Goal: Transaction & Acquisition: Purchase product/service

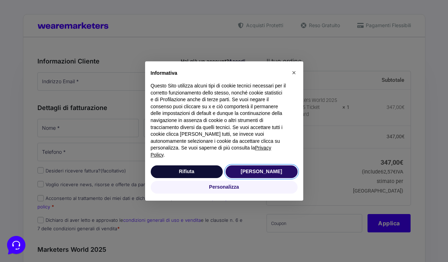
click at [253, 169] on button "[PERSON_NAME]" at bounding box center [262, 172] width 72 height 13
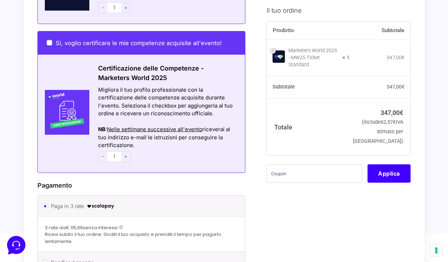
scroll to position [485, 0]
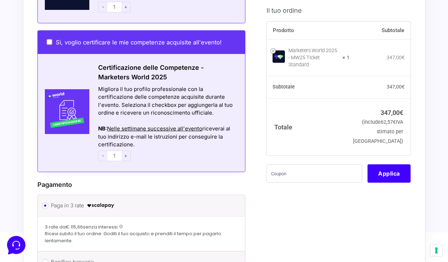
click at [49, 39] on input "Sì, voglio certificare le mie competenze acquisite all'evento!" at bounding box center [50, 42] width 6 height 6
checkbox input "true"
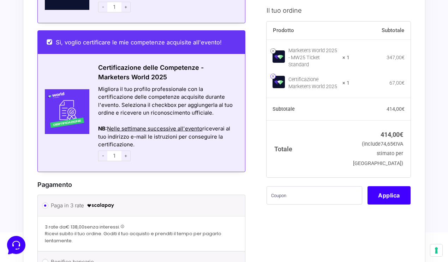
click at [273, 74] on link at bounding box center [273, 76] width 5 height 5
checkbox input "false"
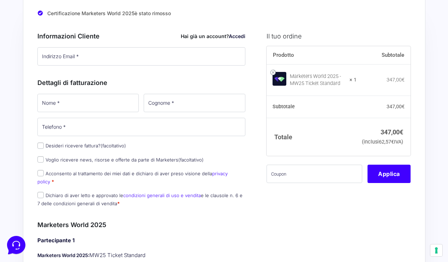
scroll to position [49, 0]
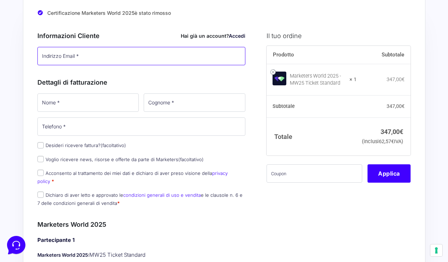
click at [94, 59] on input "Indirizzo Email *" at bounding box center [141, 56] width 208 height 18
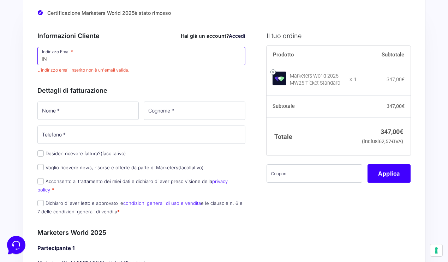
type input "I"
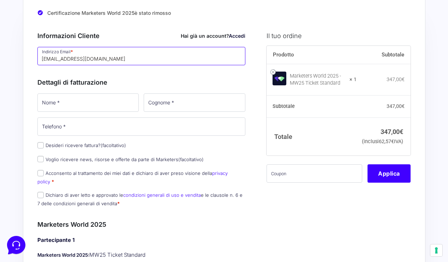
type input "[EMAIL_ADDRESS][DOMAIN_NAME]"
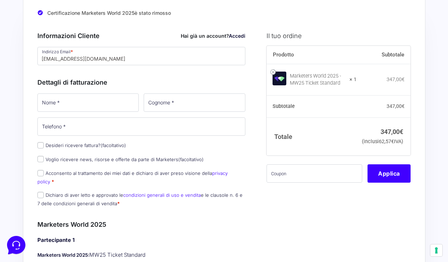
click at [113, 78] on h3 "Dettagli di fatturazione" at bounding box center [141, 83] width 208 height 10
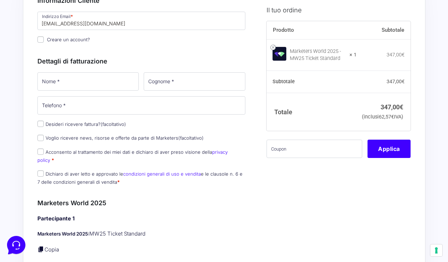
scroll to position [85, 0]
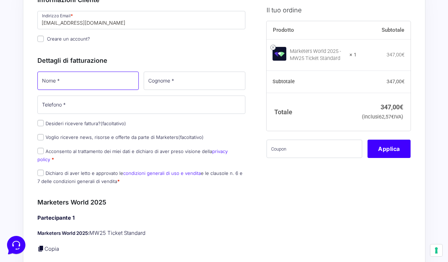
click at [101, 77] on input "Nome *" at bounding box center [88, 81] width 102 height 18
type input "Anastasiia"
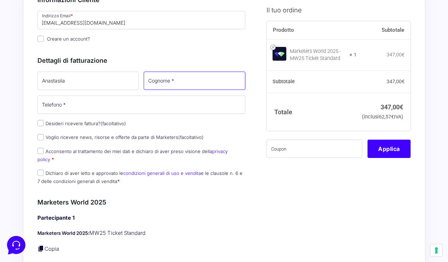
type input "Morozova"
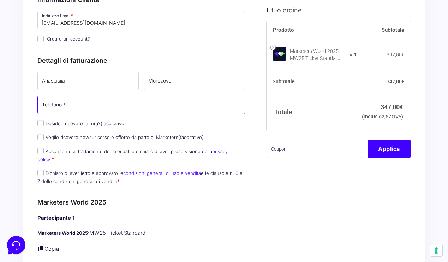
type input "[PHONE_NUMBER]"
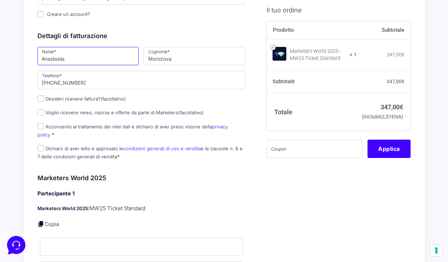
scroll to position [120, 0]
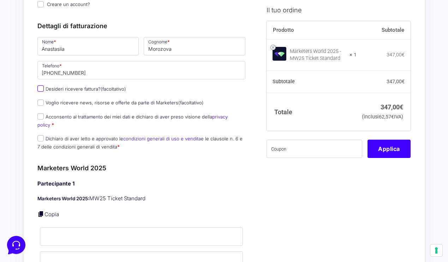
click at [40, 89] on input "Desideri ricevere fattura? (facoltativo)" at bounding box center [40, 88] width 6 height 6
checkbox input "true"
type input "0000000"
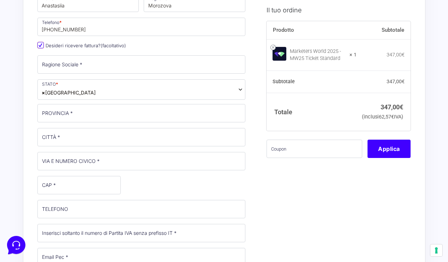
scroll to position [164, 0]
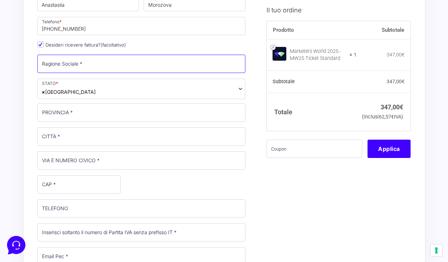
click at [101, 67] on input "Ragione Sociale *" at bounding box center [141, 64] width 208 height 18
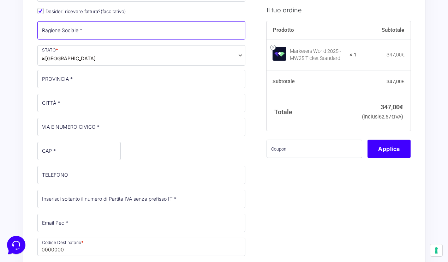
scroll to position [168, 0]
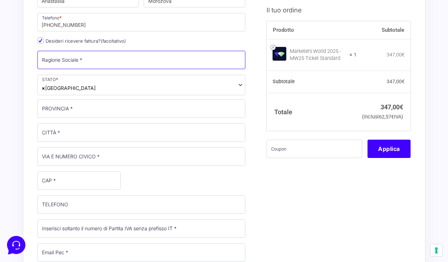
type input "O"
type input "P"
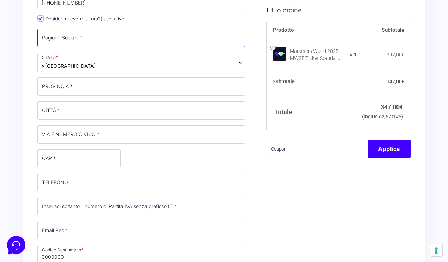
scroll to position [195, 0]
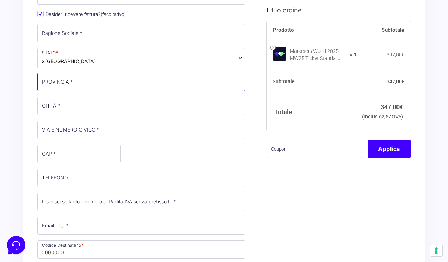
click at [71, 83] on input "PROVINCIA *" at bounding box center [141, 82] width 208 height 18
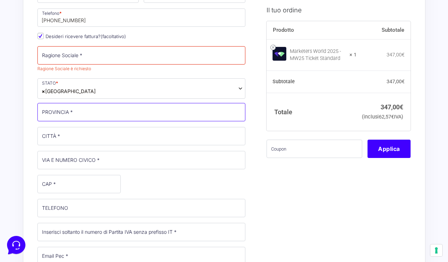
scroll to position [172, 0]
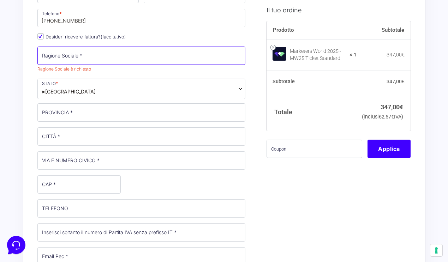
click at [69, 59] on input "Ragione Sociale *" at bounding box center [141, 56] width 208 height 18
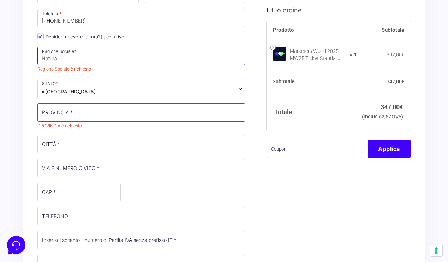
type input "Natura"
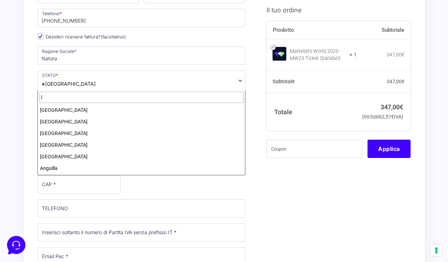
scroll to position [979, 0]
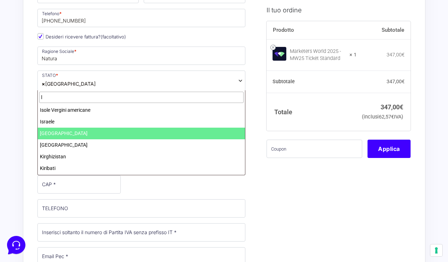
type input "I"
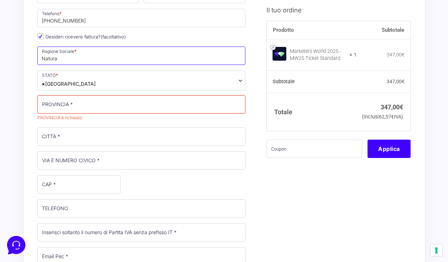
click at [79, 59] on input "Natura" at bounding box center [141, 56] width 208 height 18
type input "Natura Illustrata di [PERSON_NAME]"
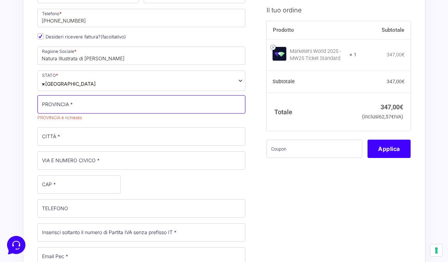
click at [81, 106] on input "PROVINCIA *" at bounding box center [141, 104] width 208 height 18
type input "[GEOGRAPHIC_DATA]"
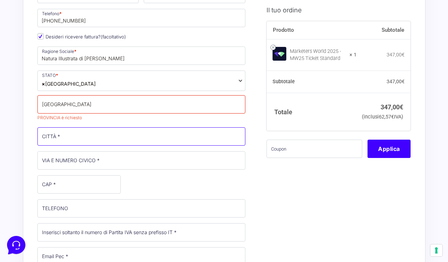
type input "Veglie"
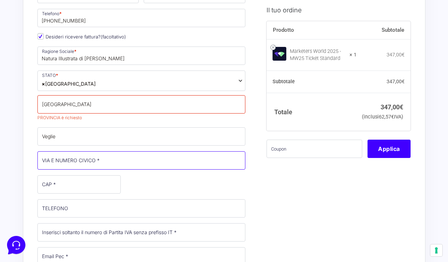
type input "[STREET_ADDRESS][PERSON_NAME]"
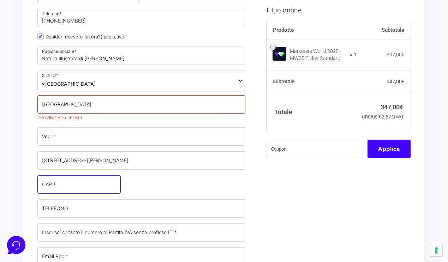
type input "73010"
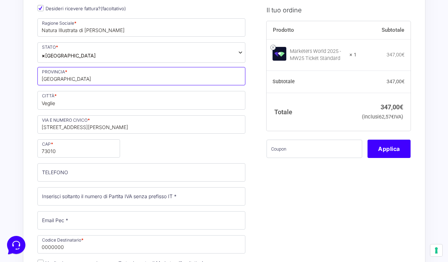
scroll to position [240, 0]
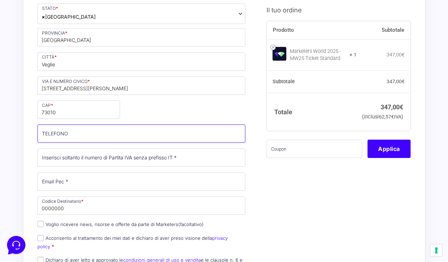
click at [88, 136] on input "TELEFONO (facoltativo)" at bounding box center [141, 134] width 208 height 18
type input "[PHONE_NUMBER]"
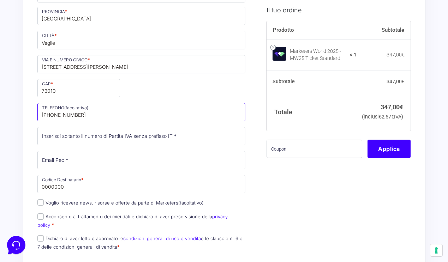
scroll to position [266, 0]
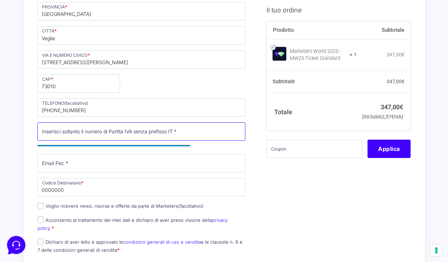
click at [131, 130] on input "Partita Iva *" at bounding box center [141, 132] width 208 height 18
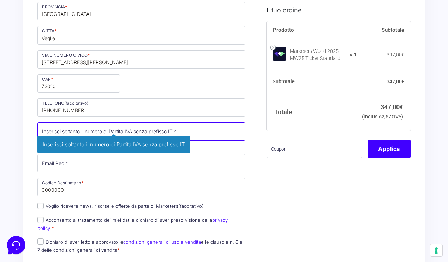
paste input "05234200755"
type input "05234200755"
click at [233, 146] on p "Partita Iva * 05234200755 Inserisci soltanto il numero di Partita IVA senza pre…" at bounding box center [141, 136] width 213 height 29
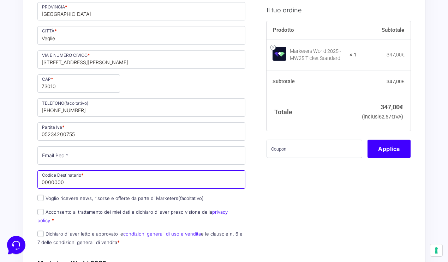
click at [112, 181] on input "0000000" at bounding box center [141, 180] width 208 height 18
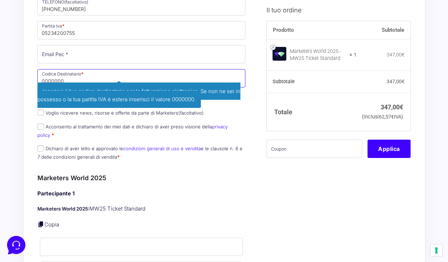
scroll to position [368, 0]
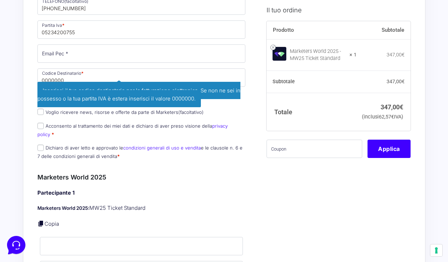
click at [226, 107] on p "Voglio ricevere news, risorse e offerte da parte di Marketers (facoltativo)" at bounding box center [141, 112] width 213 height 10
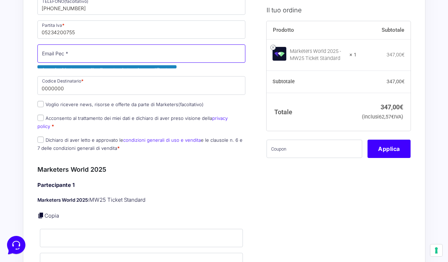
click at [102, 55] on input "Email Pec *" at bounding box center [141, 54] width 208 height 18
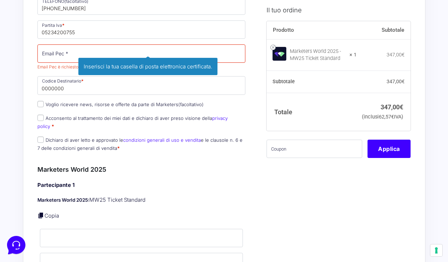
click at [192, 72] on p "Email Pec * Email Pec è richiesto Inserisci la tua casella di posta elettronica…" at bounding box center [141, 57] width 213 height 29
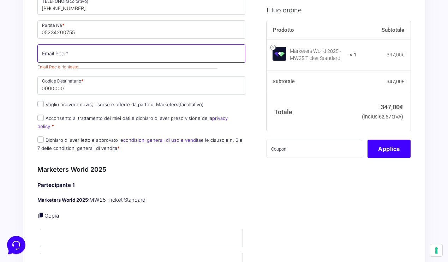
click at [77, 54] on input "Email Pec *" at bounding box center [141, 54] width 208 height 18
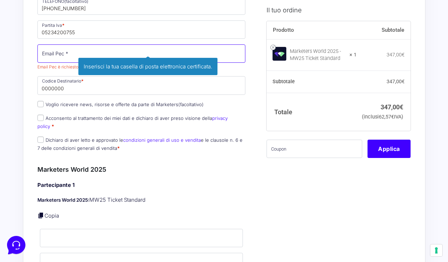
paste input "[EMAIL_ADDRESS][DOMAIN_NAME]"
type input "[EMAIL_ADDRESS][DOMAIN_NAME]"
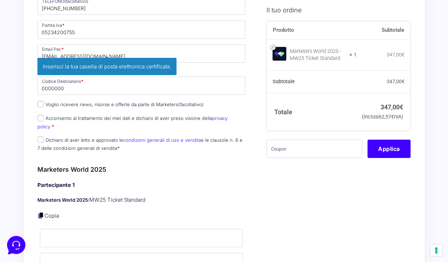
click at [229, 165] on h3 "Marketers World 2025" at bounding box center [141, 170] width 208 height 10
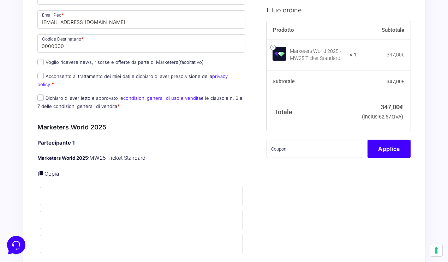
scroll to position [413, 0]
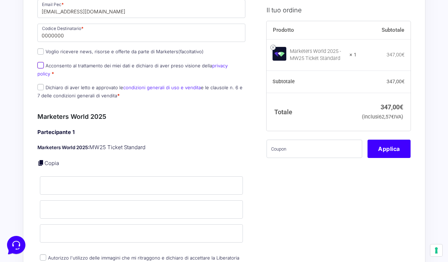
click at [39, 65] on input "Acconsento al trattamento dei miei dati e dichiaro di aver preso visione della …" at bounding box center [40, 65] width 6 height 6
checkbox input "true"
click at [40, 84] on input "Dichiaro di aver letto e approvato le condizioni generali di uso e vendita e le…" at bounding box center [40, 87] width 6 height 6
checkbox input "true"
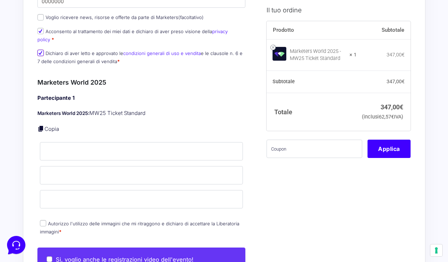
scroll to position [447, 0]
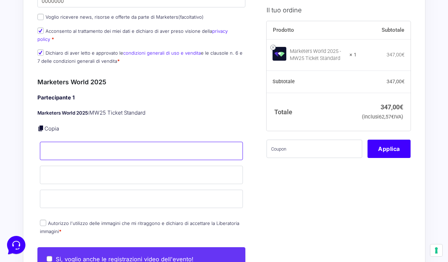
click at [72, 144] on input "Nome *" at bounding box center [141, 151] width 203 height 18
type input "Fabrizio"
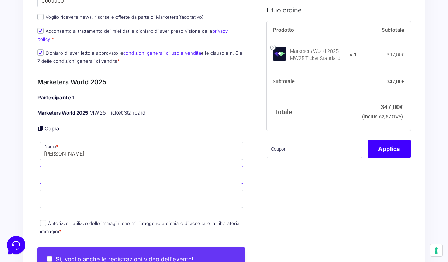
click at [81, 166] on input "Cognome *" at bounding box center [141, 175] width 203 height 18
type input "Faggiano"
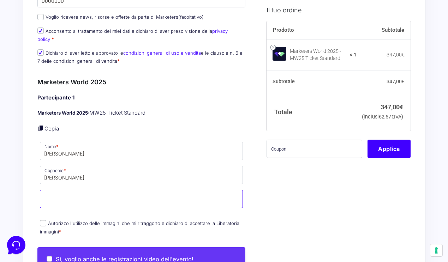
click at [84, 193] on input "Email *" at bounding box center [141, 199] width 203 height 18
type input "[EMAIL_ADDRESS][DOMAIN_NAME]"
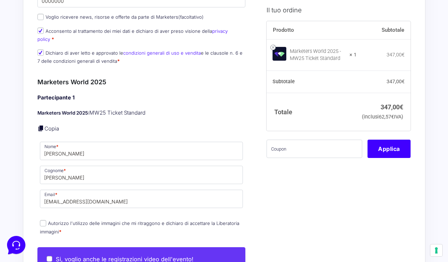
click at [114, 213] on p at bounding box center [141, 214] width 208 height 2
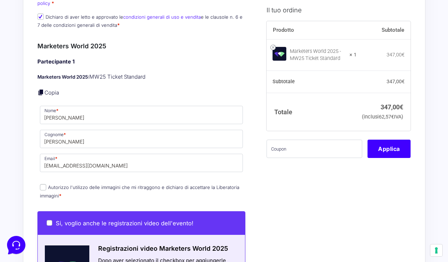
click at [43, 184] on input "Autorizzo l'utilizzo delle immagini che mi ritraggono e dichiaro di accettare l…" at bounding box center [43, 187] width 6 height 6
checkbox input "true"
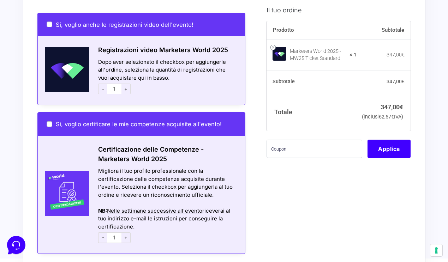
scroll to position [673, 0]
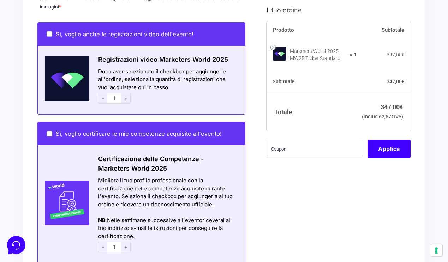
click at [125, 93] on span "+" at bounding box center [126, 98] width 9 height 11
click at [104, 93] on span "-" at bounding box center [102, 98] width 9 height 11
type input "1"
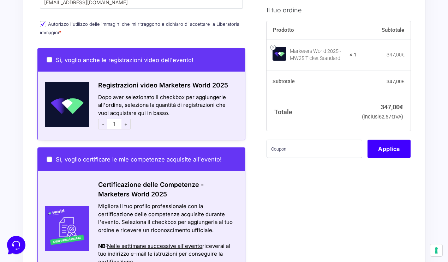
scroll to position [645, 0]
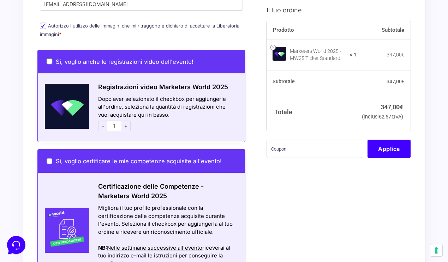
click at [48, 59] on input "Si, voglio anche le registrazioni video dell'evento!" at bounding box center [50, 62] width 6 height 6
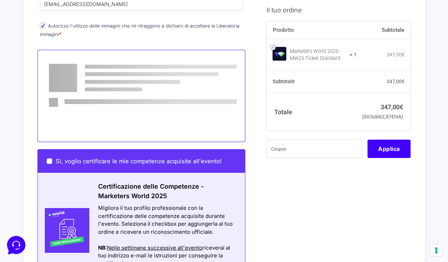
checkbox input "false"
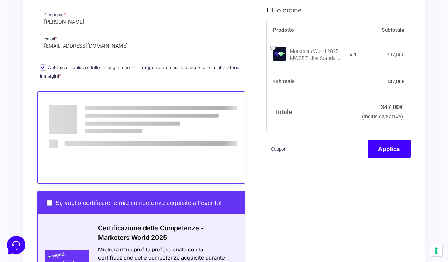
scroll to position [603, 0]
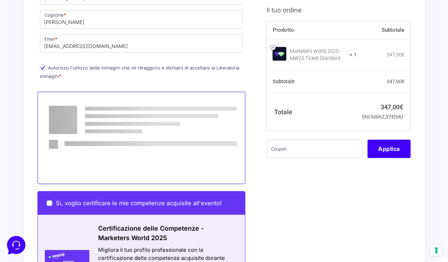
click at [42, 65] on input "Autorizzo l'utilizzo delle immagini che mi ritraggono e dichiaro di accettare l…" at bounding box center [43, 68] width 6 height 6
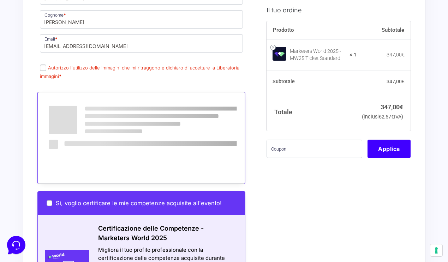
checkbox input "true"
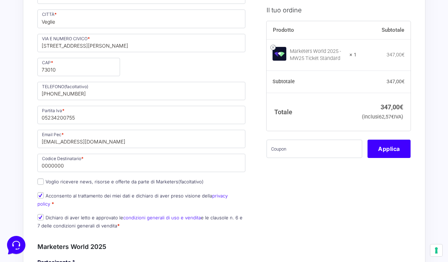
scroll to position [283, 0]
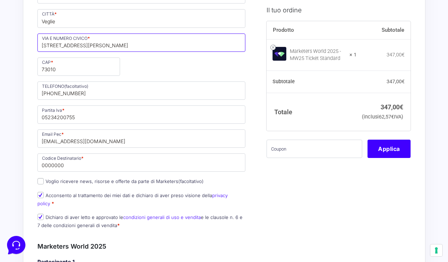
drag, startPoint x: 87, startPoint y: 49, endPoint x: 44, endPoint y: 42, distance: 44.1
click at [44, 42] on input "[STREET_ADDRESS][PERSON_NAME]" at bounding box center [141, 43] width 208 height 18
click at [171, 64] on div "Nome * Anastasiia Cognome * Morozova Telefono * +393290751662 Desideri ricevere…" at bounding box center [141, 54] width 213 height 361
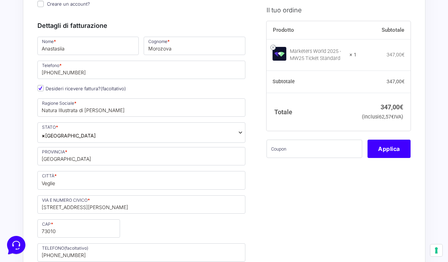
scroll to position [118, 0]
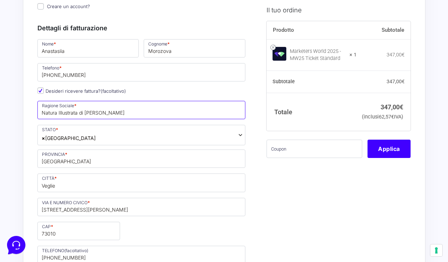
drag, startPoint x: 143, startPoint y: 115, endPoint x: 18, endPoint y: 111, distance: 125.1
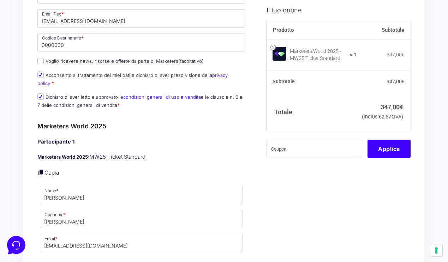
scroll to position [334, 0]
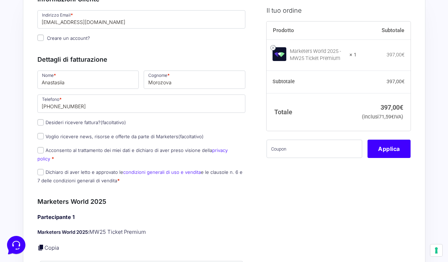
scroll to position [67, 0]
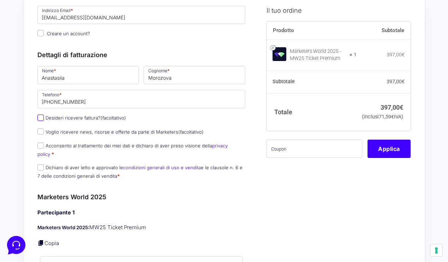
click at [42, 118] on input "Desideri ricevere fattura? (facoltativo)" at bounding box center [40, 118] width 6 height 6
checkbox input "true"
type input "Natura Illustrata di [PERSON_NAME]"
select select "IT"
type input "[GEOGRAPHIC_DATA]"
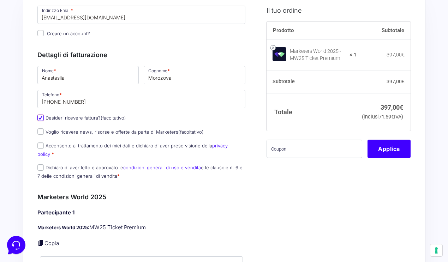
type input "Veglie"
type input "[STREET_ADDRESS][PERSON_NAME]"
type input "73010"
type input "[PHONE_NUMBER]"
type input "05234200755"
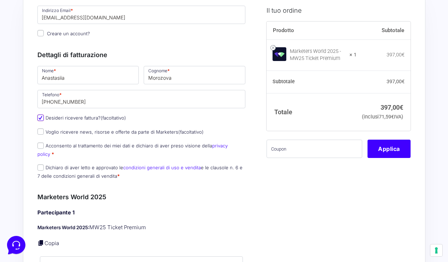
type input "[EMAIL_ADDRESS][DOMAIN_NAME]"
type input "0000000"
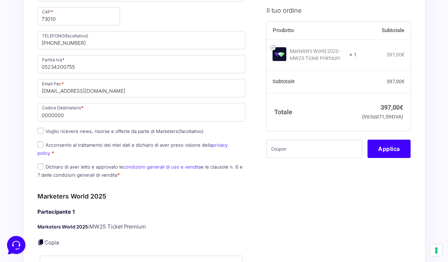
scroll to position [309, 0]
click at [40, 144] on input "Acconsento al trattamento dei miei dati e dichiaro di aver preso visione della …" at bounding box center [40, 144] width 6 height 6
checkbox input "true"
click at [41, 163] on input "Dichiaro di aver letto e approvato le condizioni generali di uso e vendita e le…" at bounding box center [40, 166] width 6 height 6
checkbox input "true"
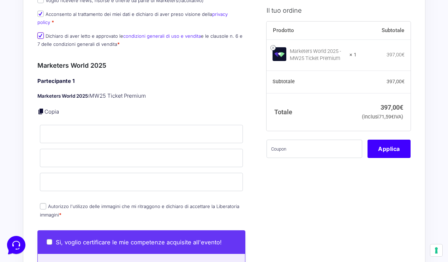
scroll to position [442, 0]
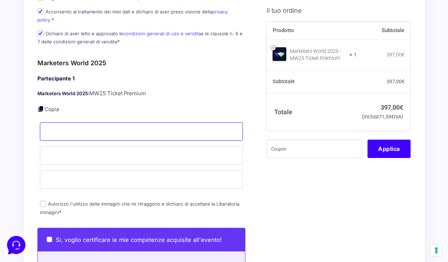
click at [67, 123] on input "Nome *" at bounding box center [141, 132] width 203 height 18
click at [96, 106] on p "Copia" at bounding box center [141, 110] width 208 height 8
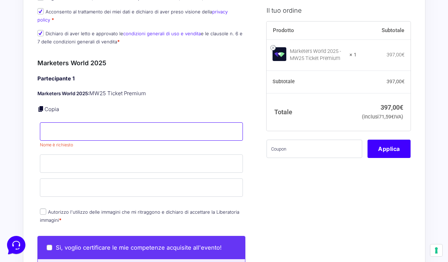
click at [72, 125] on input "Nome *" at bounding box center [141, 132] width 203 height 18
type input "Anastasiia"
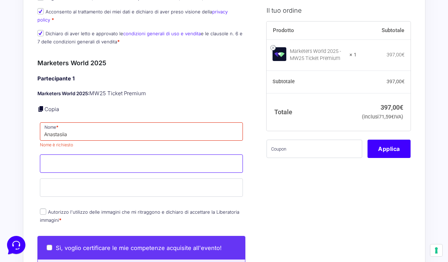
click at [62, 157] on input "Cognome *" at bounding box center [141, 164] width 203 height 18
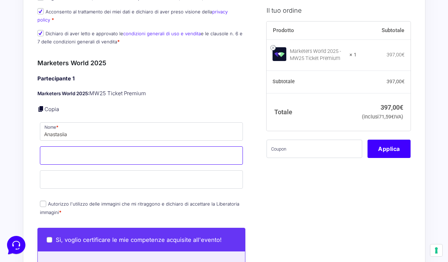
type input "Morozova"
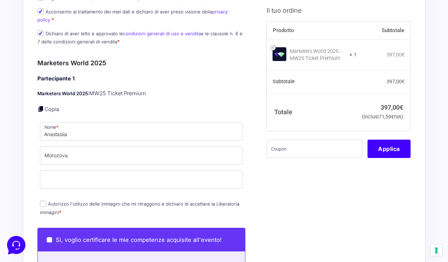
type input "anastasiia.morozova.ru@gmail.com"
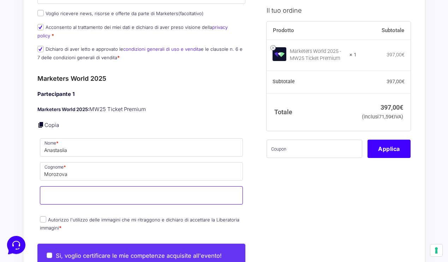
click at [71, 187] on input "Email *" at bounding box center [141, 196] width 203 height 18
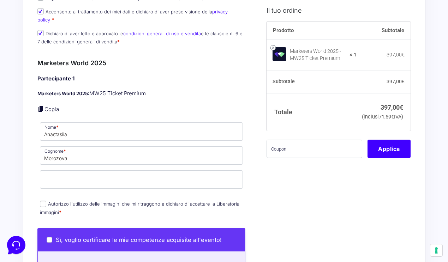
click at [33, 182] on div "Riepilogo Ordine 397,00 € Prodotto Subtotale Marketers World 2025 - MW25 Ticket…" at bounding box center [224, 84] width 403 height 979
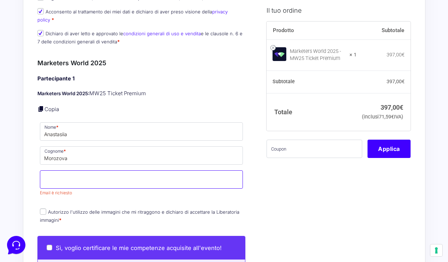
click at [63, 174] on input "Email *" at bounding box center [141, 180] width 203 height 18
type input "[EMAIL_ADDRESS][DOMAIN_NAME]"
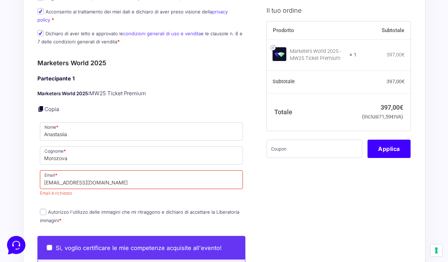
click at [107, 187] on div "Partecipante 1 Marketers World 2025: MW25 Ticket Premium Copia Nome * Anastasii…" at bounding box center [141, 150] width 208 height 151
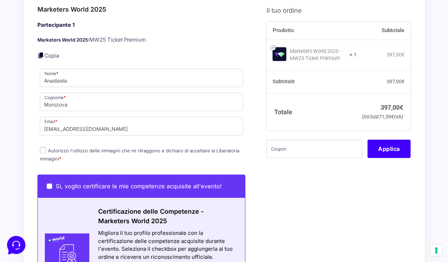
scroll to position [496, 0]
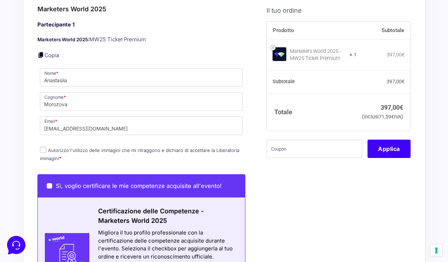
click at [44, 147] on input "Autorizzo l'utilizzo delle immagini che mi ritraggono e dichiaro di accettare l…" at bounding box center [43, 150] width 6 height 6
checkbox input "true"
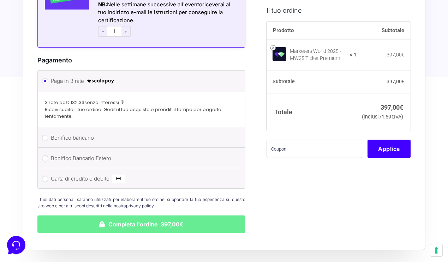
scroll to position [766, 0]
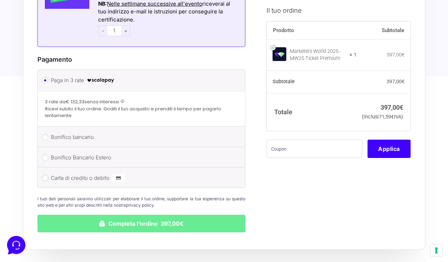
click at [45, 175] on input "Carta di credito o debito" at bounding box center [45, 178] width 6 height 6
radio input "true"
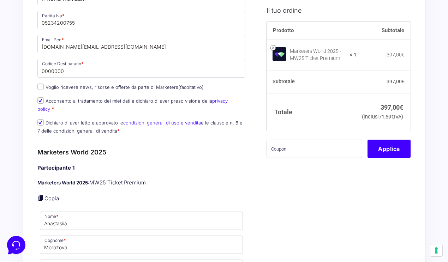
scroll to position [319, 0]
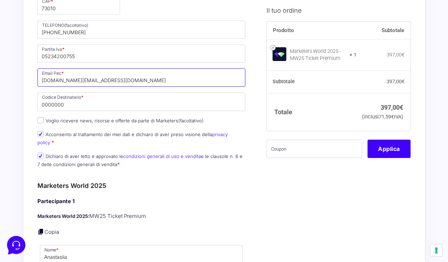
click at [127, 75] on input "anastasiia.morozova.ru@gmail.com" at bounding box center [141, 78] width 208 height 18
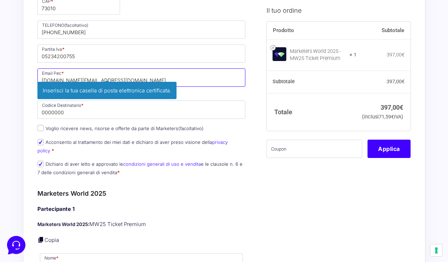
drag, startPoint x: 136, startPoint y: 80, endPoint x: 33, endPoint y: 81, distance: 103.2
click at [33, 81] on div "Riepilogo Ordine 397,00 € Prodotto Subtotale Marketers World 2025 - MW25 Ticket…" at bounding box center [224, 241] width 403 height 1046
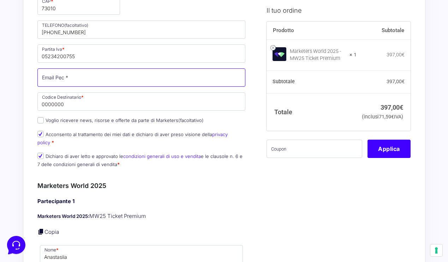
paste input "[EMAIL_ADDRESS][DOMAIN_NAME]"
type input "[EMAIL_ADDRESS][DOMAIN_NAME]"
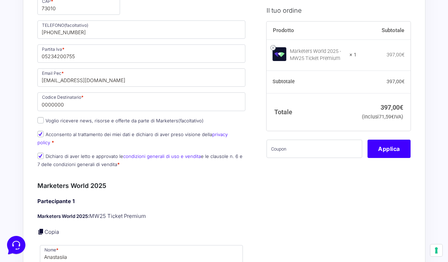
click at [233, 124] on p "Voglio ricevere news, risorse e offerte da parte di Marketers (facoltativo)" at bounding box center [141, 121] width 213 height 10
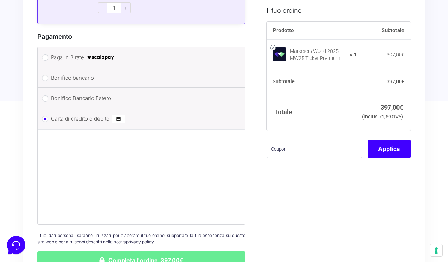
scroll to position [888, 0]
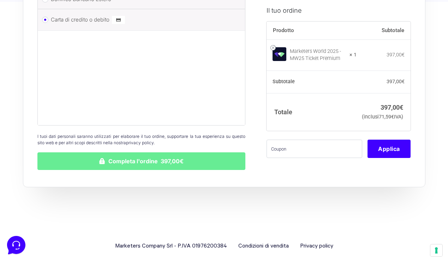
click at [178, 120] on div "Paga in 3 rate Bonifico bancario Effettua il pagamento con questi dati. IBAN: I…" at bounding box center [141, 58] width 208 height 223
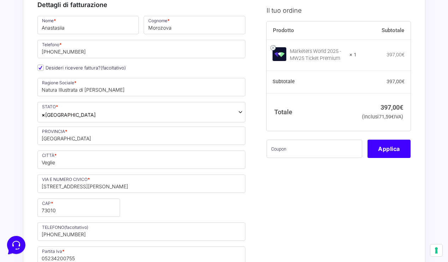
scroll to position [0, 0]
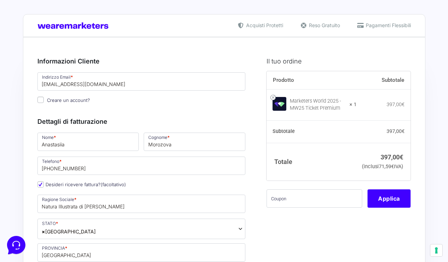
click at [42, 101] on input "Creare un account?" at bounding box center [40, 100] width 6 height 6
checkbox input "true"
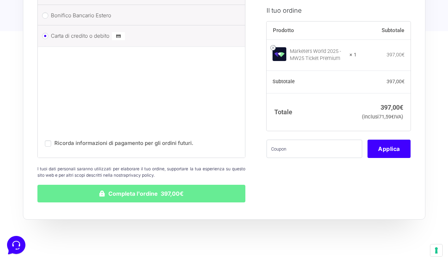
scroll to position [870, 0]
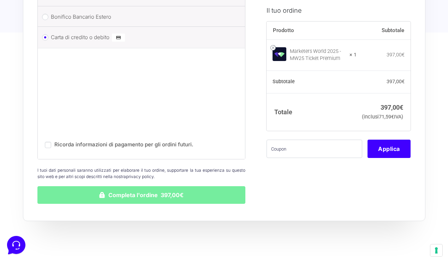
click at [117, 189] on button "Completa l'ordine 397,00€" at bounding box center [141, 196] width 208 height 18
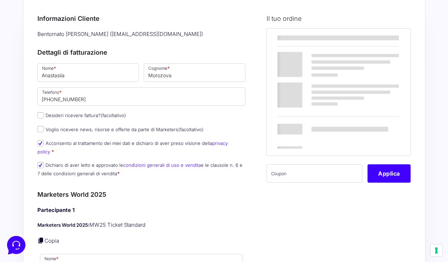
scroll to position [43, 0]
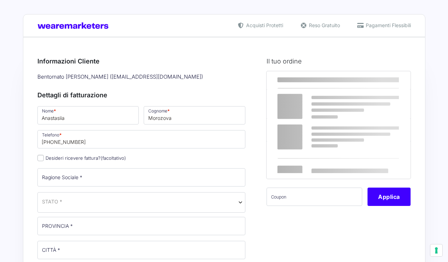
select select
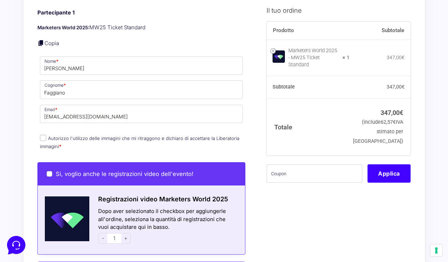
scroll to position [320, 0]
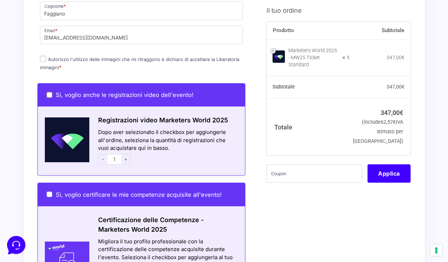
click at [48, 92] on input "Si, voglio anche le registrazioni video dell'evento!" at bounding box center [50, 95] width 6 height 6
checkbox input "true"
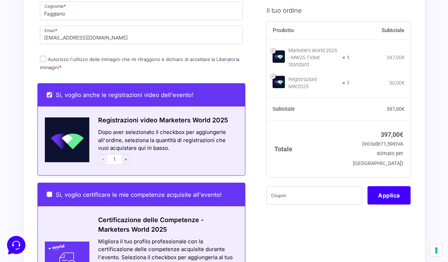
click at [48, 92] on input "Si, voglio anche le registrazioni video dell'evento!" at bounding box center [50, 95] width 6 height 6
checkbox input "false"
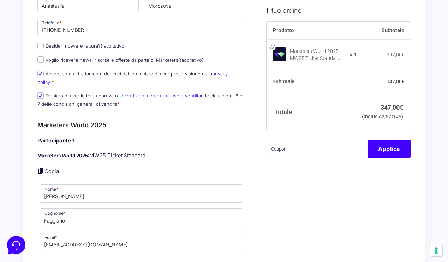
scroll to position [115, 0]
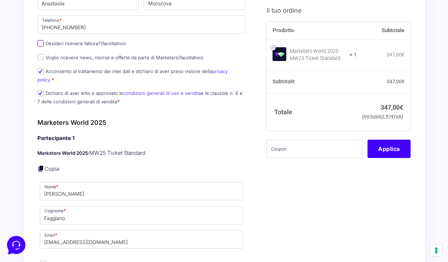
click at [41, 44] on input "Desideri ricevere fattura? (facoltativo)" at bounding box center [40, 43] width 6 height 6
checkbox input "true"
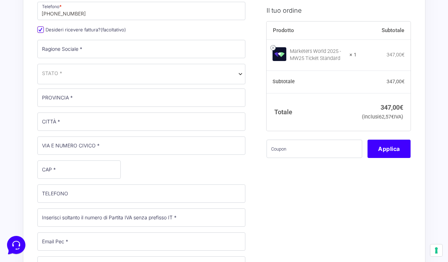
scroll to position [123, 0]
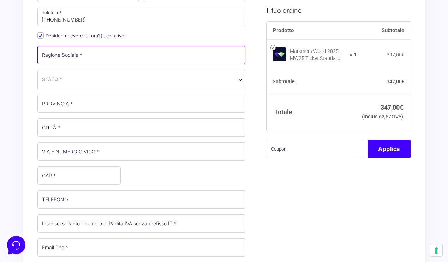
click at [82, 58] on input "Ragione Sociale *" at bounding box center [141, 55] width 208 height 18
type input "Natura Illustrata di [PERSON_NAME]"
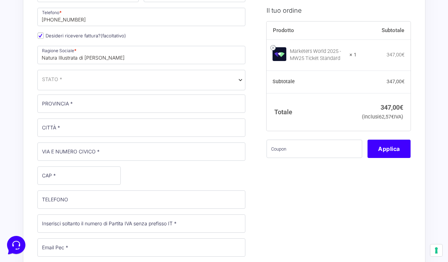
click at [72, 80] on span "STATO *" at bounding box center [141, 79] width 199 height 7
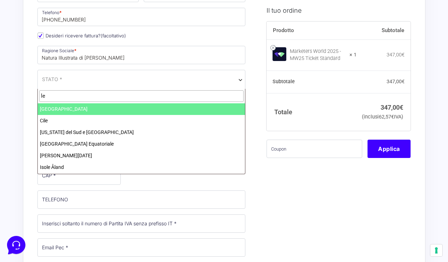
type input "l"
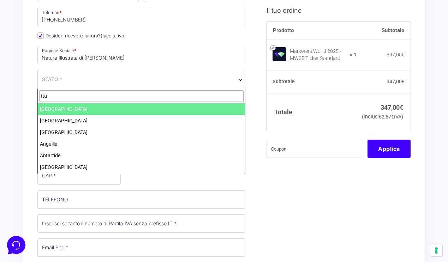
type input "ita"
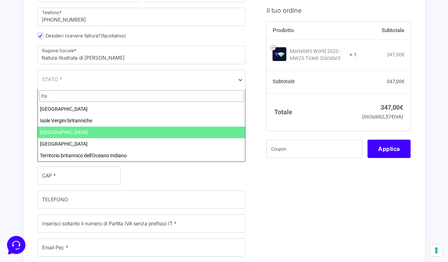
select select "IT"
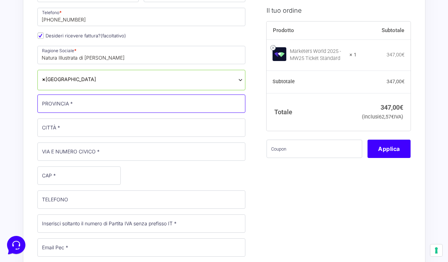
click at [65, 106] on input "PROVINCIA *" at bounding box center [141, 104] width 208 height 18
type input "[GEOGRAPHIC_DATA]"
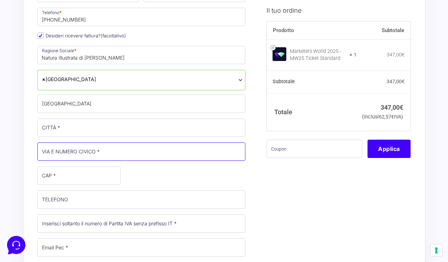
type input "[STREET_ADDRESS][PERSON_NAME]"
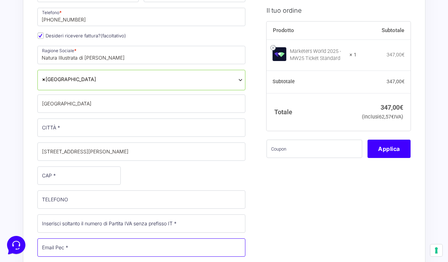
type input "anastasiia.morozova.ru@gmail.com"
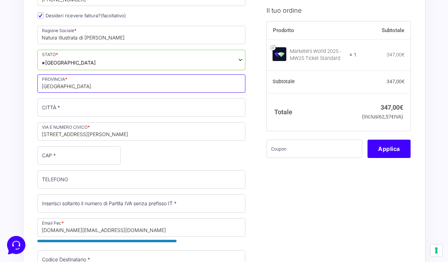
scroll to position [151, 0]
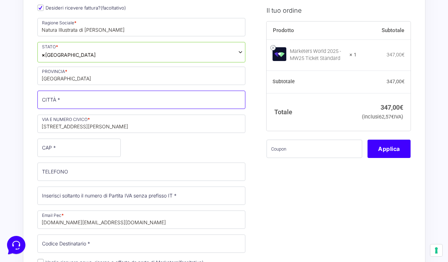
click at [70, 98] on input "CITTÀ *" at bounding box center [141, 100] width 208 height 18
type input "Veglie"
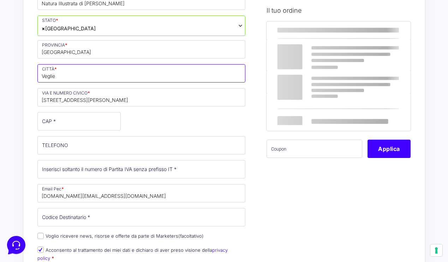
scroll to position [184, 0]
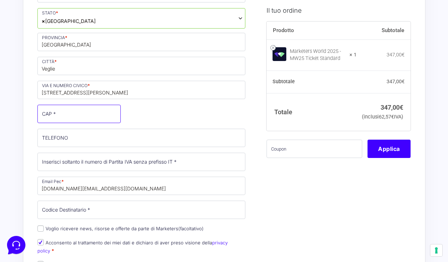
click at [77, 119] on input "CAP *" at bounding box center [78, 114] width 83 height 18
click at [75, 117] on input "CAP *" at bounding box center [78, 114] width 83 height 18
type input "73010"
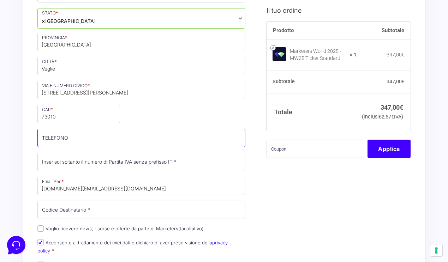
click at [80, 136] on input "TELEFONO (facoltativo)" at bounding box center [141, 138] width 208 height 18
type input "[PHONE_NUMBER]"
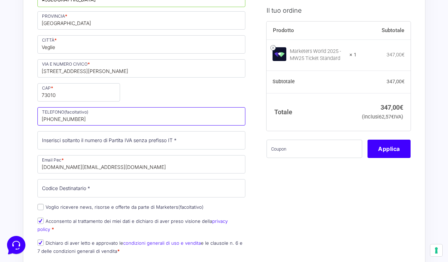
scroll to position [208, 0]
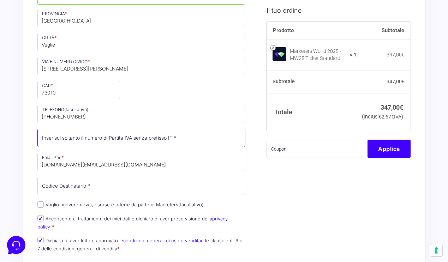
click at [117, 138] on input "Partita Iva *" at bounding box center [141, 138] width 208 height 18
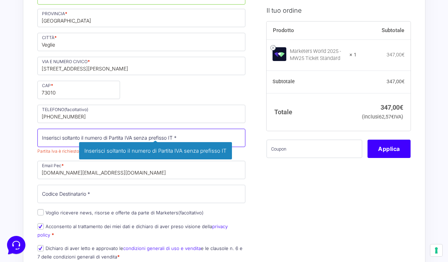
paste input "05234200755"
type input "05234200755"
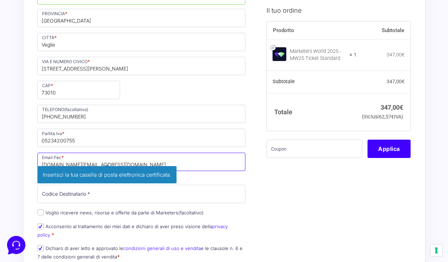
drag, startPoint x: 127, startPoint y: 166, endPoint x: 21, endPoint y: 164, distance: 106.0
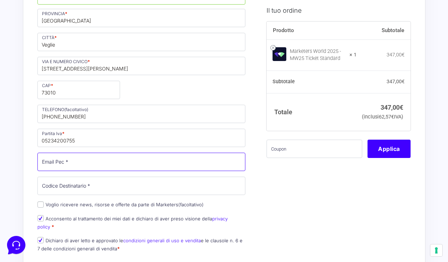
paste input "[EMAIL_ADDRESS][DOMAIN_NAME]"
type input "[EMAIL_ADDRESS][DOMAIN_NAME]"
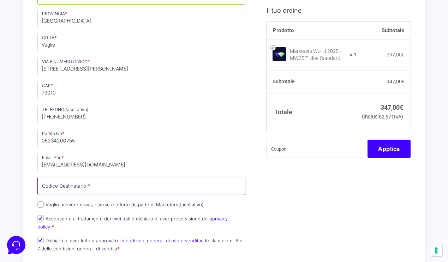
click at [83, 185] on input "Codice Destinatario *" at bounding box center [141, 186] width 208 height 18
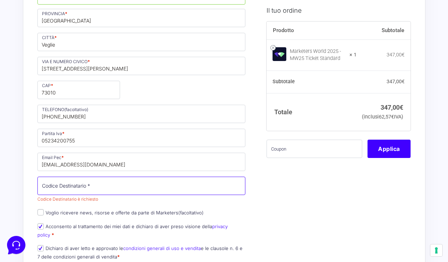
click at [79, 187] on input "Codice Destinatario *" at bounding box center [141, 186] width 208 height 18
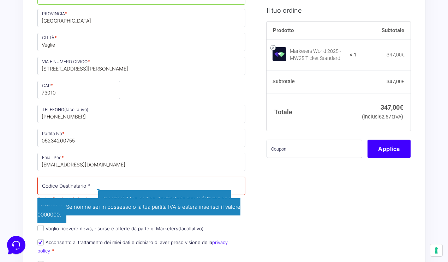
click at [50, 217] on span "Inserisci il tuo codice destinatario per la fatturazione elettronica. Se non ne…" at bounding box center [138, 206] width 203 height 33
click at [155, 202] on span "Inserisci il tuo codice destinatario per la fatturazione elettronica. Se non ne…" at bounding box center [138, 206] width 203 height 33
click at [151, 212] on span "Inserisci il tuo codice destinatario per la fatturazione elettronica. Se non ne…" at bounding box center [138, 206] width 203 height 33
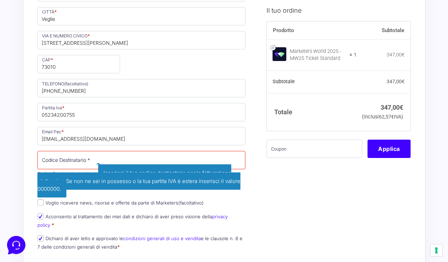
scroll to position [240, 0]
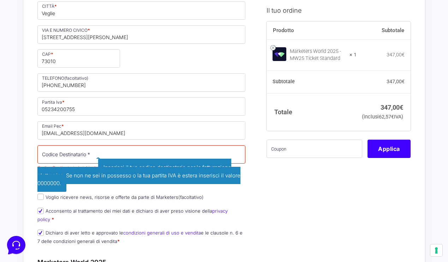
click at [53, 188] on span "Inserisci il tuo codice destinatario per la fatturazione elettronica. Se non ne…" at bounding box center [138, 175] width 203 height 33
click at [181, 208] on p "Acconsento al trattamento dei miei dati e dichiaro di aver preso visione della …" at bounding box center [141, 215] width 213 height 18
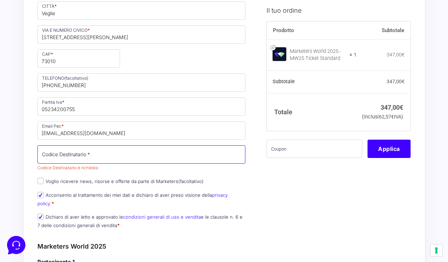
click at [119, 155] on input "Codice Destinatario *" at bounding box center [141, 155] width 208 height 18
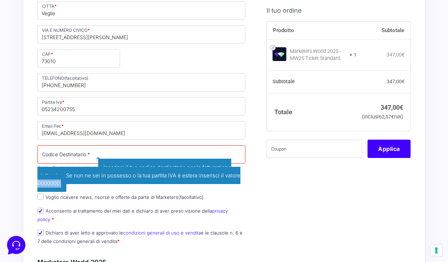
drag, startPoint x: 61, startPoint y: 181, endPoint x: 36, endPoint y: 183, distance: 24.5
click at [36, 183] on p "Codice Destinatario * Codice Destinatario è richiesto Inserisci il tuo codice d…" at bounding box center [141, 166] width 213 height 45
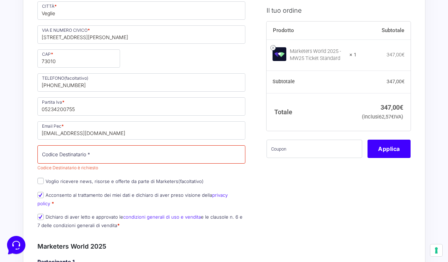
copy span "0000000."
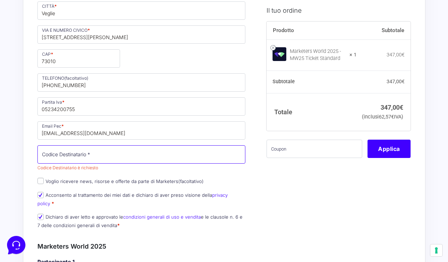
click at [54, 155] on input "Codice Destinatario *" at bounding box center [141, 155] width 208 height 18
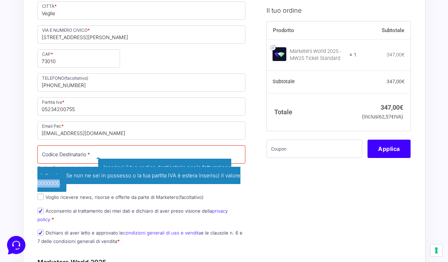
drag, startPoint x: 59, startPoint y: 185, endPoint x: 38, endPoint y: 185, distance: 20.5
click at [38, 185] on span "Inserisci il tuo codice destinatario per la fatturazione elettronica. Se non ne…" at bounding box center [138, 175] width 203 height 33
copy span "0000000"
click at [128, 164] on span "Inserisci il tuo codice destinatario per la fatturazione elettronica. Se non ne…" at bounding box center [138, 175] width 203 height 33
click at [97, 159] on span "Inserisci il tuo codice destinatario per la fatturazione elettronica. Se non ne…" at bounding box center [138, 175] width 203 height 33
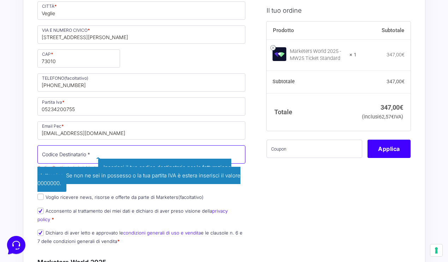
click at [68, 153] on input "Codice Destinatario *" at bounding box center [141, 155] width 208 height 18
paste input "0000000"
type input "0000000"
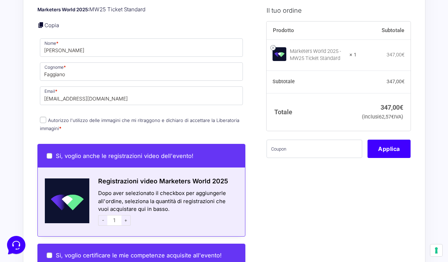
scroll to position [501, 0]
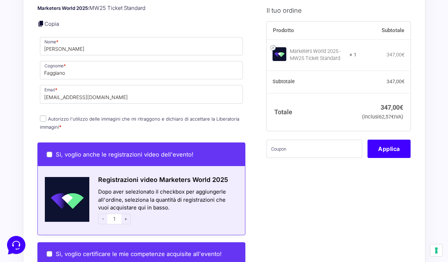
click at [42, 116] on input "Autorizzo l'utilizzo delle immagini che mi ritraggono e dichiaro di accettare l…" at bounding box center [43, 119] width 6 height 6
checkbox input "true"
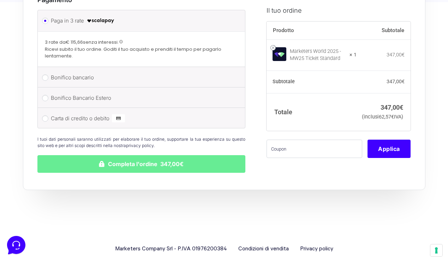
scroll to position [900, 0]
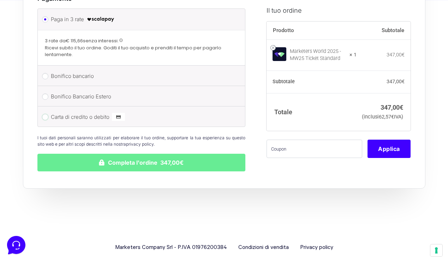
click at [45, 114] on input "Carta di credito o debito" at bounding box center [45, 117] width 6 height 6
radio input "true"
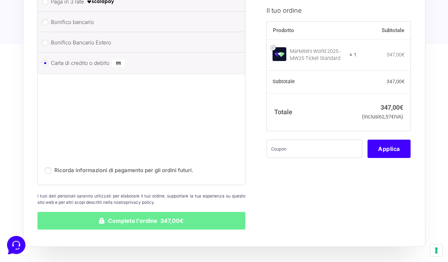
scroll to position [977, 0]
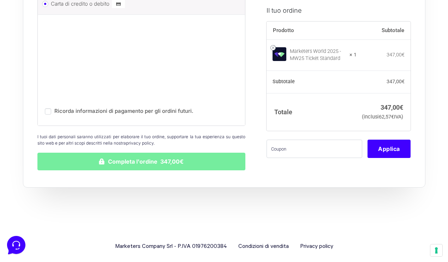
click at [138, 156] on button "Completa l'ordine 347,00€" at bounding box center [141, 162] width 208 height 18
